Goal: Entertainment & Leisure: Consume media (video, audio)

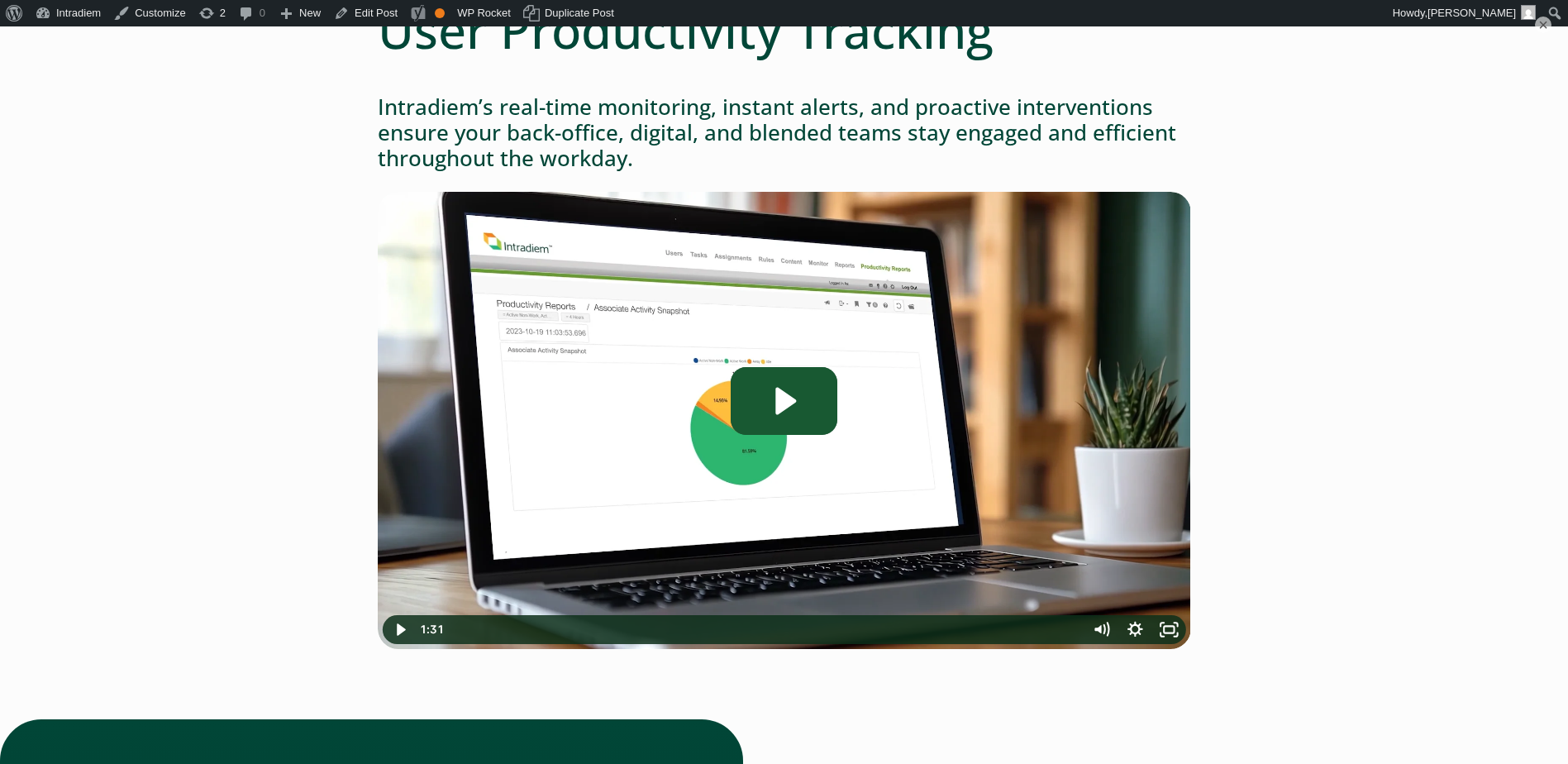
scroll to position [248, 0]
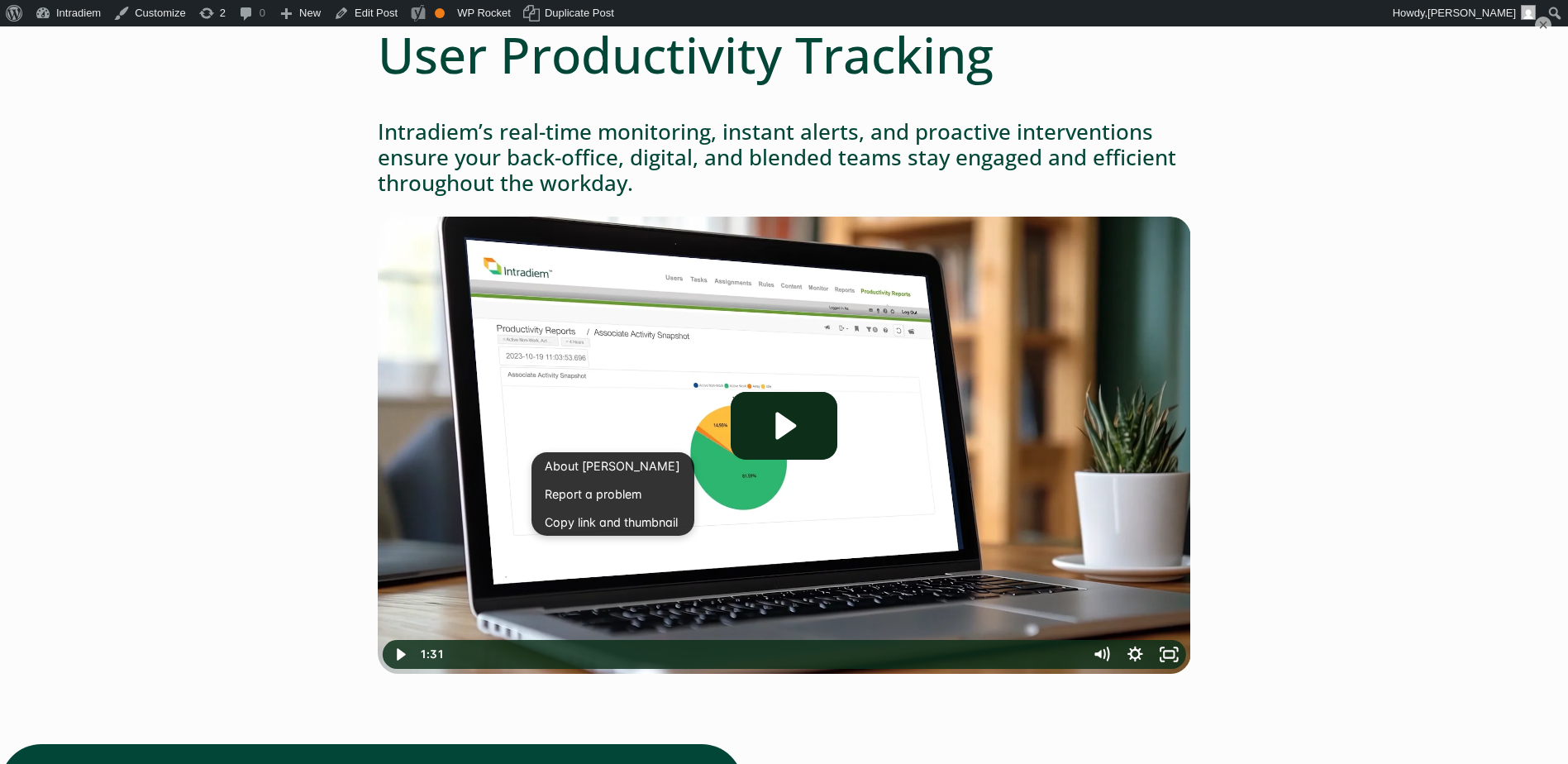
click at [352, 364] on div "User Productivity Tracking Intradiem’s real-time monitoring, instant alerts, an…" at bounding box center [784, 775] width 1190 height 1501
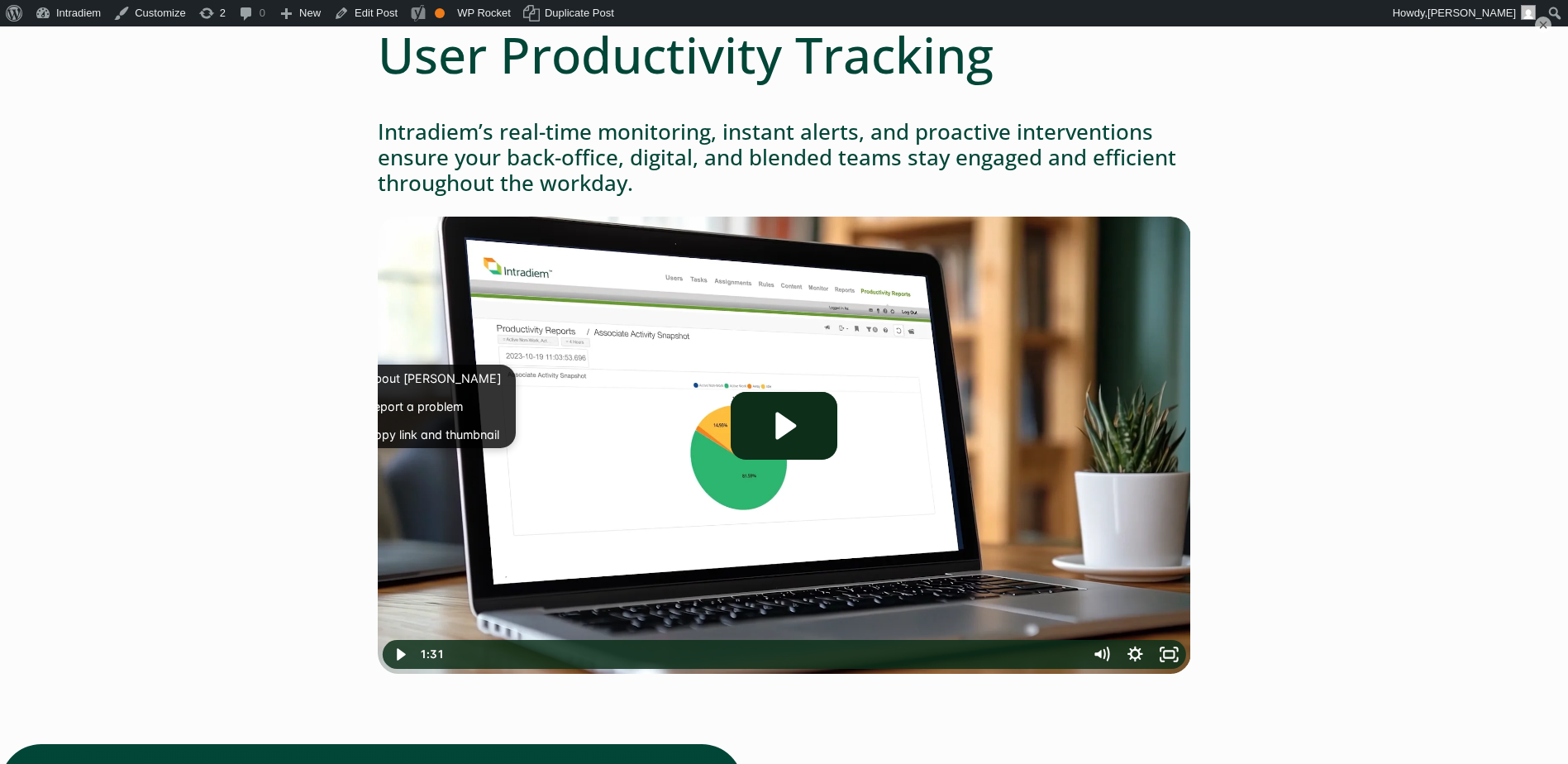
click at [1439, 162] on main "User Productivity Tracking Intradiem’s real-time monitoring, instant alerts, an…" at bounding box center [784, 775] width 1568 height 1501
drag, startPoint x: 759, startPoint y: 418, endPoint x: 777, endPoint y: 400, distance: 25.5
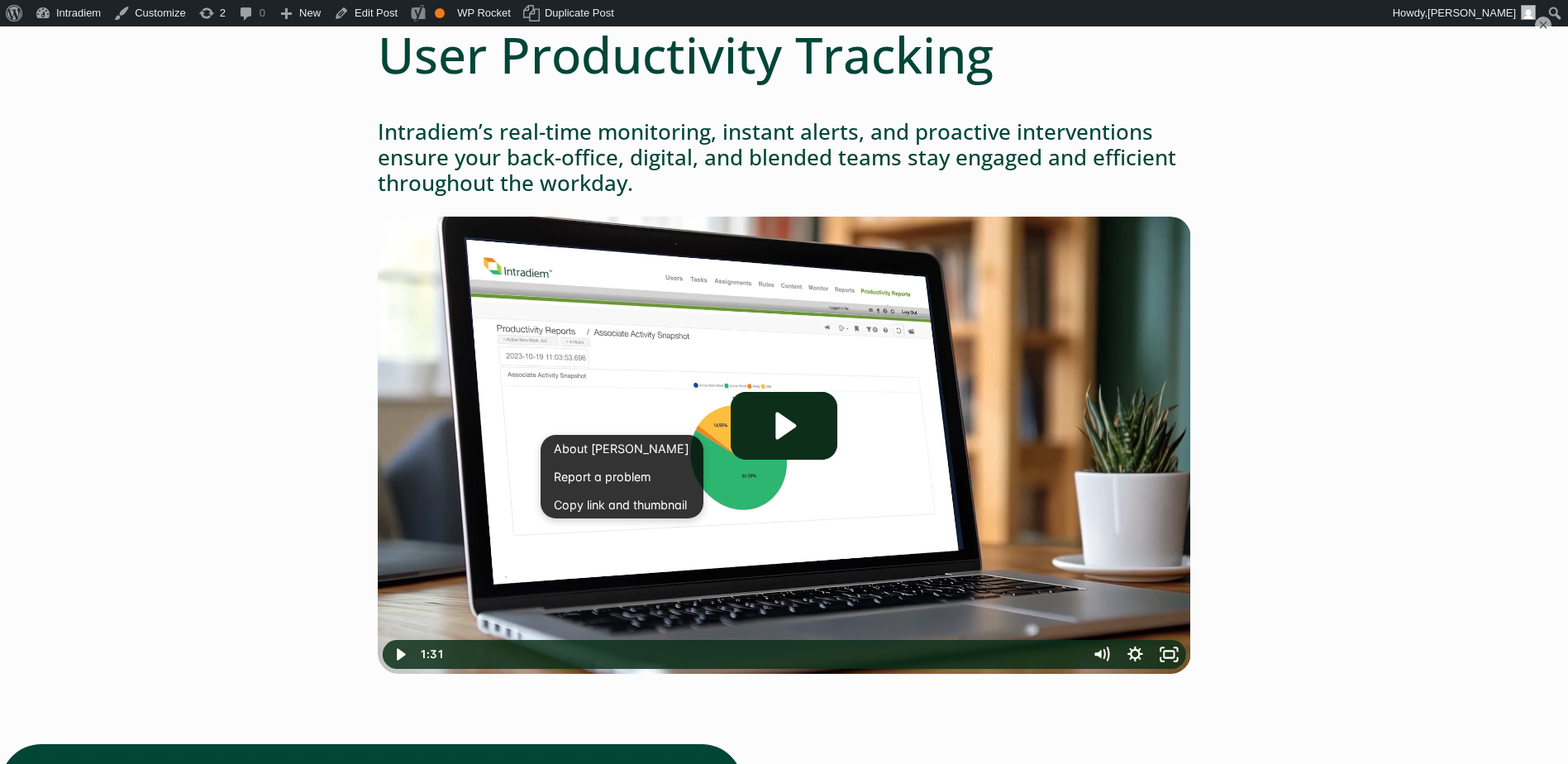
click at [342, 358] on div "User Productivity Tracking Intradiem’s real-time monitoring, instant alerts, an…" at bounding box center [784, 775] width 1190 height 1501
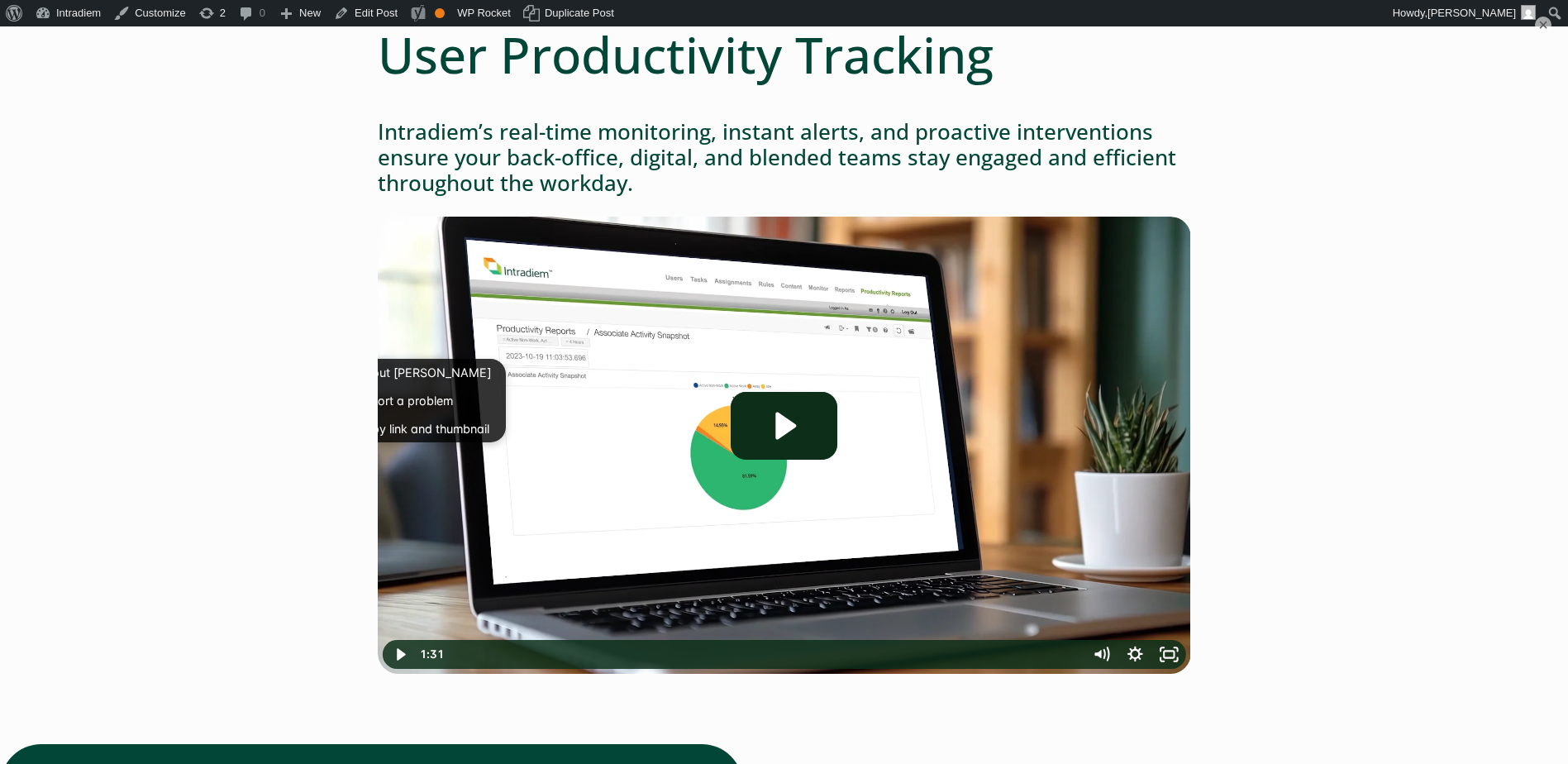
click at [211, 361] on div "User Productivity Tracking Intradiem’s real-time monitoring, instant alerts, an…" at bounding box center [784, 775] width 1190 height 1501
click at [90, 373] on main "User Productivity Tracking Intradiem’s real-time monitoring, instant alerts, an…" at bounding box center [784, 775] width 1568 height 1501
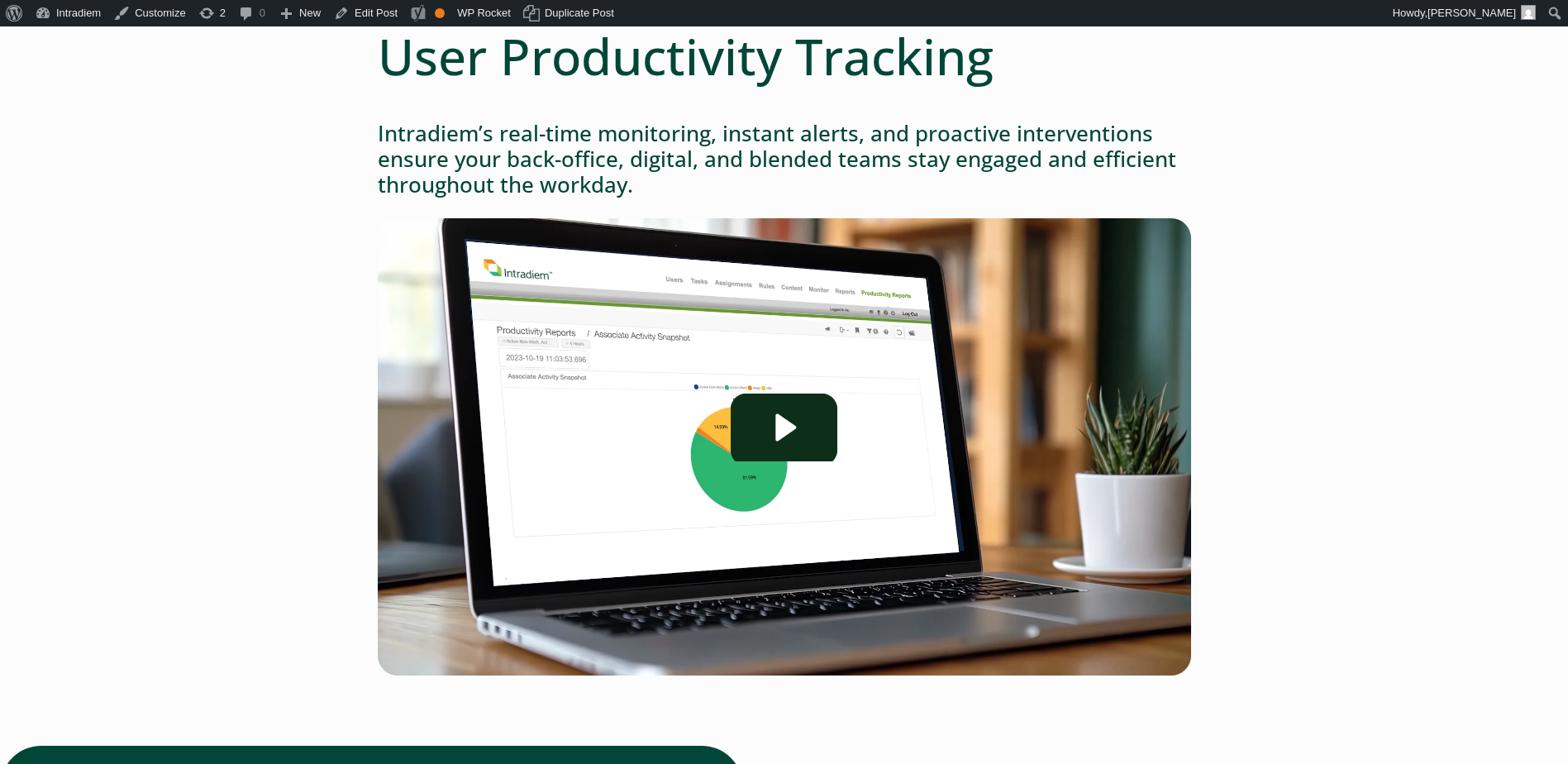
scroll to position [197, 0]
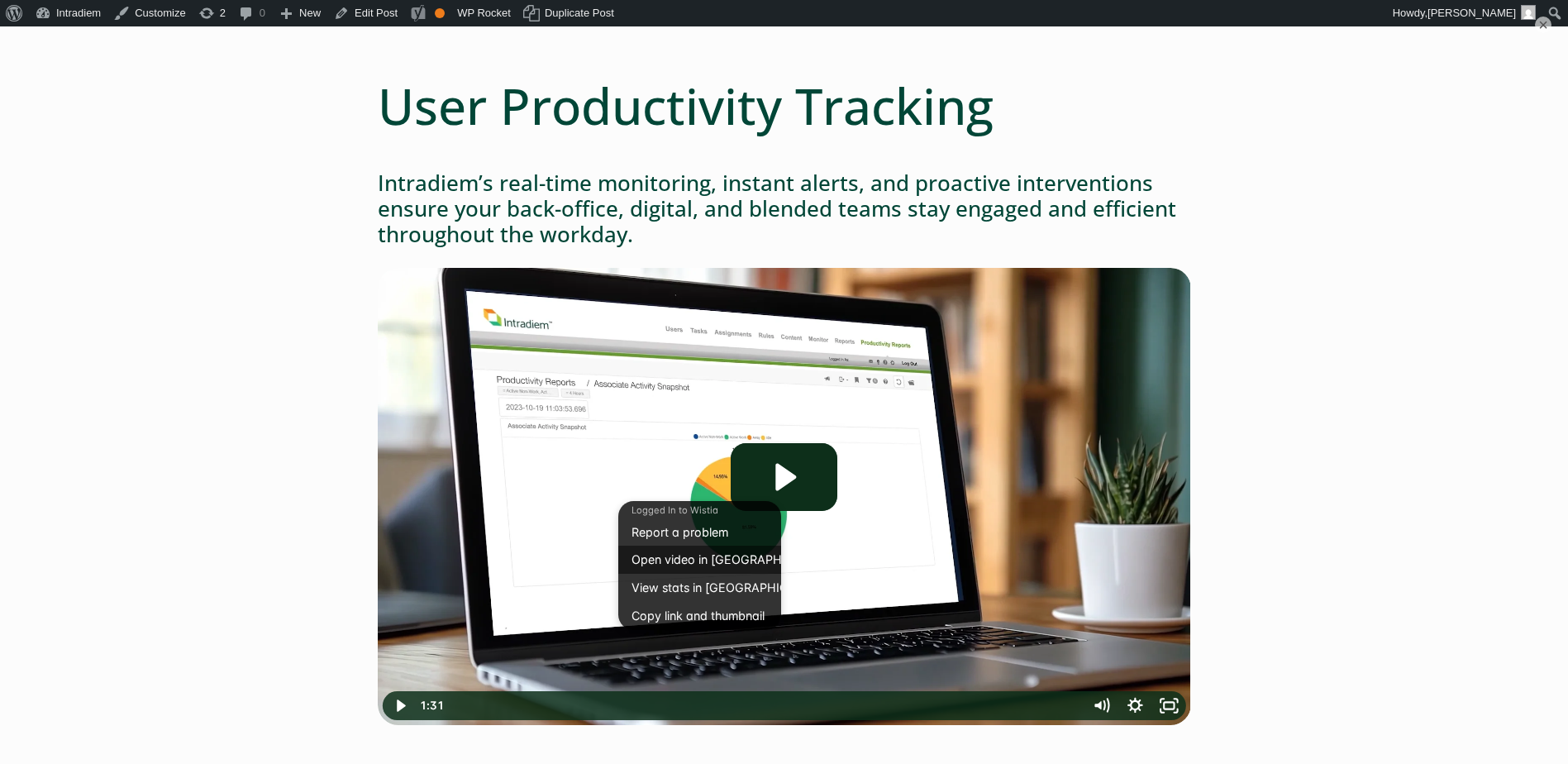
click at [691, 554] on link "Open video in [GEOGRAPHIC_DATA]" at bounding box center [699, 559] width 163 height 28
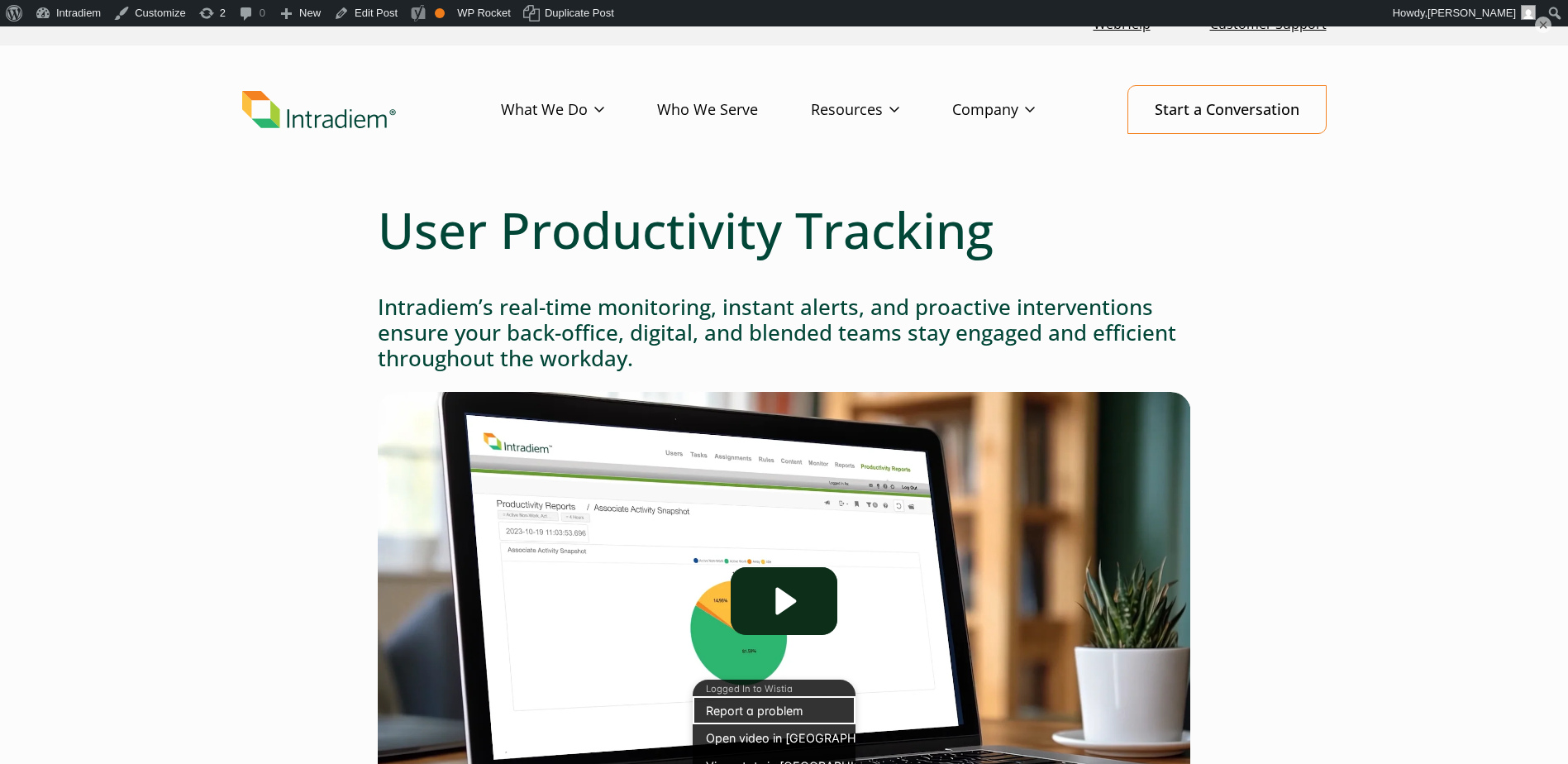
scroll to position [0, 0]
